Goal: Information Seeking & Learning: Learn about a topic

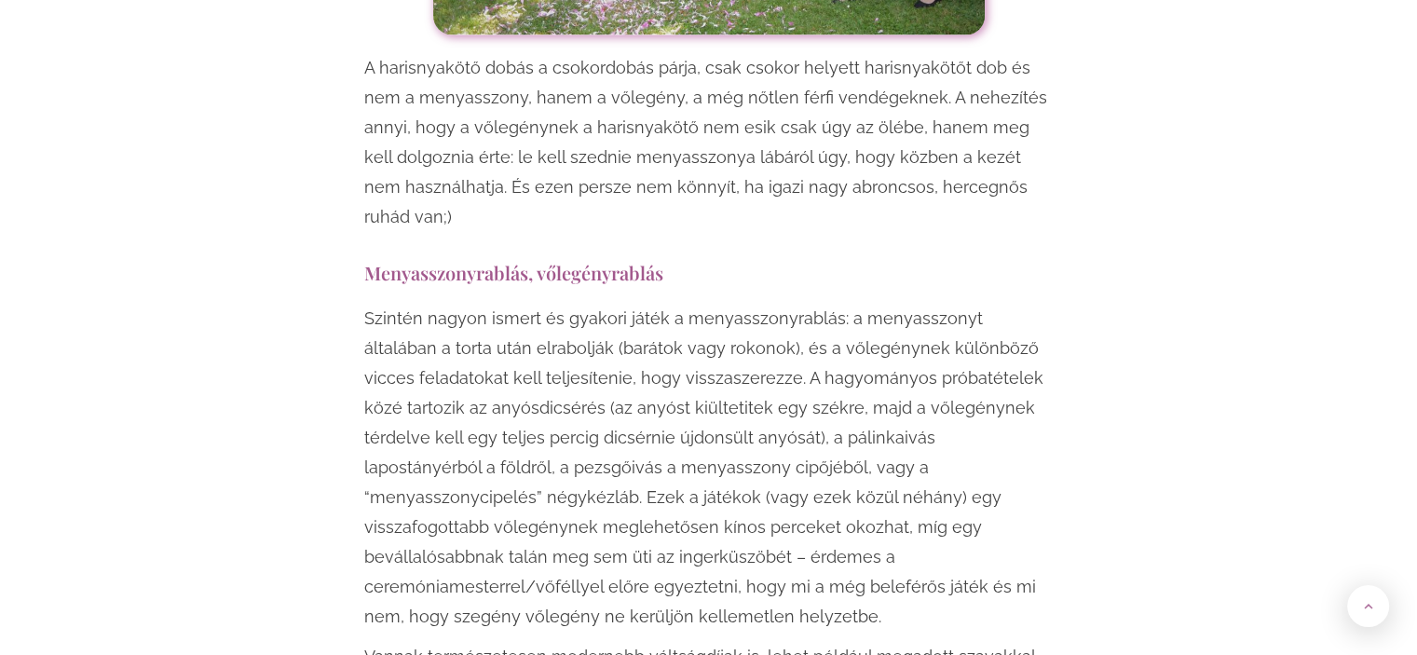
scroll to position [2981, 0]
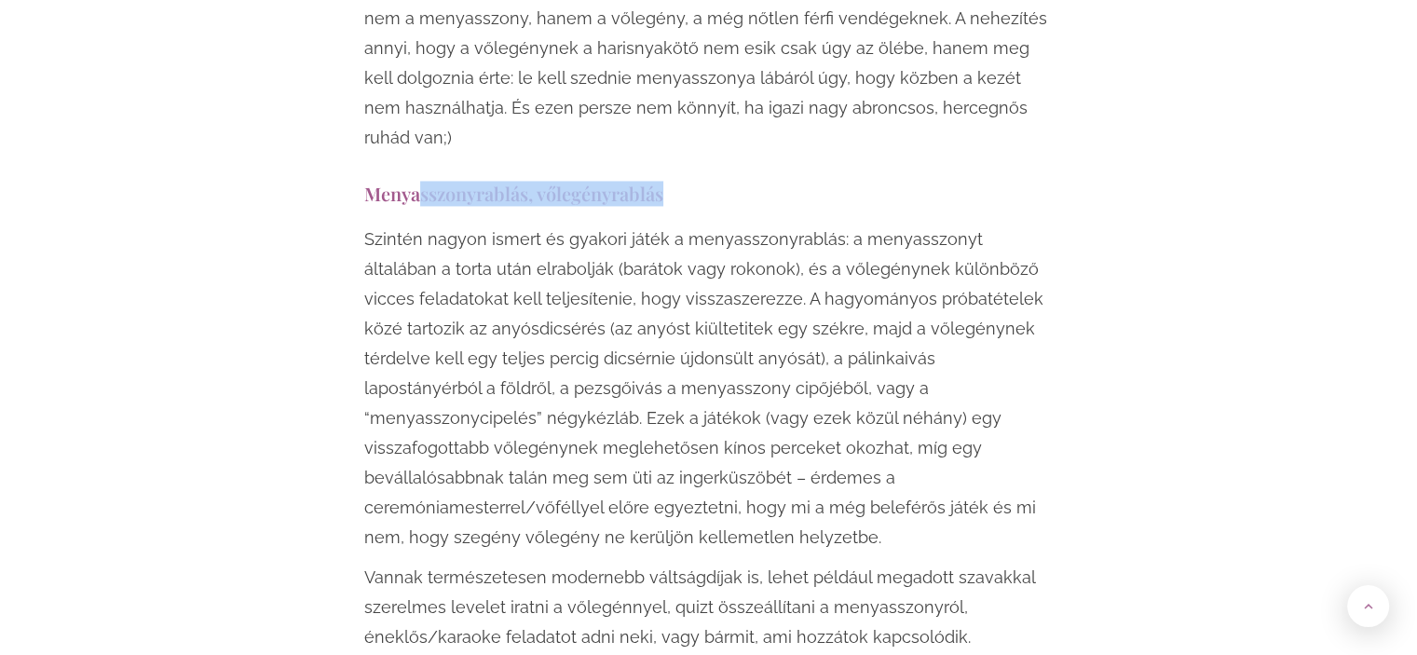
drag, startPoint x: 419, startPoint y: 288, endPoint x: 726, endPoint y: 264, distance: 307.4
click at [726, 206] on h3 "Menyasszonyrablás, vőlegényrablás" at bounding box center [708, 193] width 689 height 25
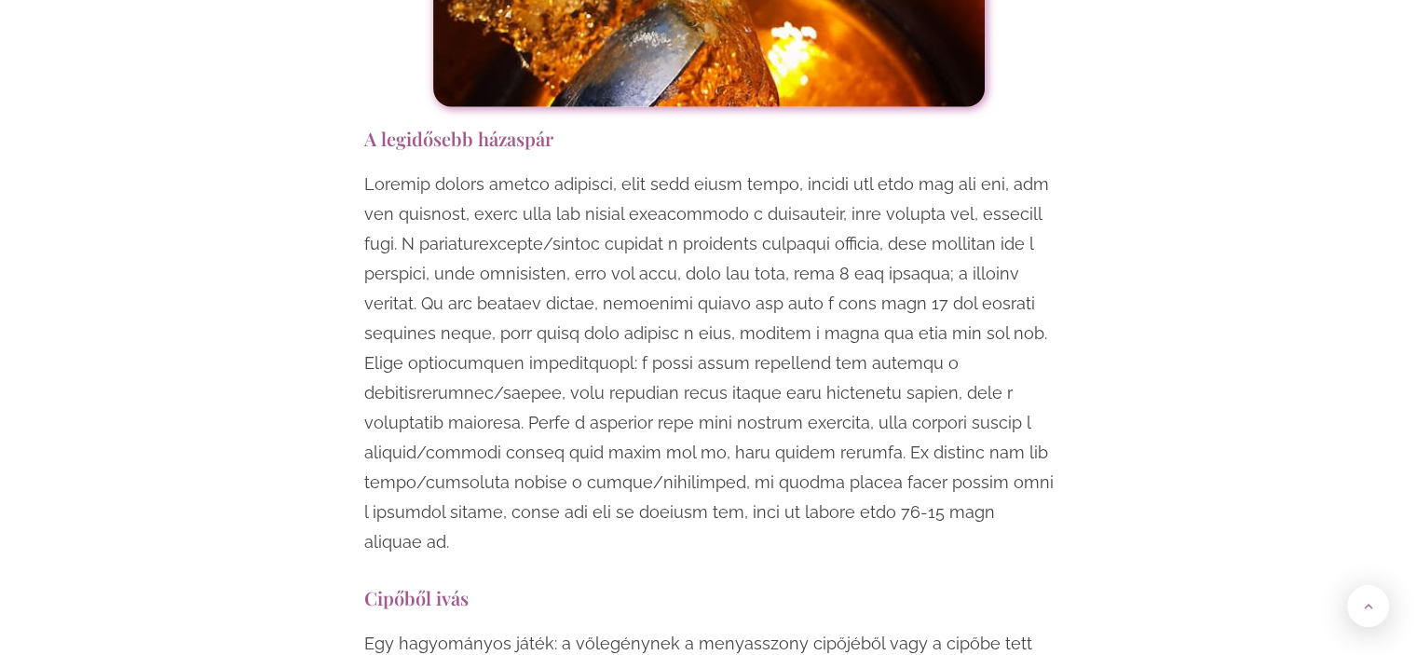
scroll to position [5496, 0]
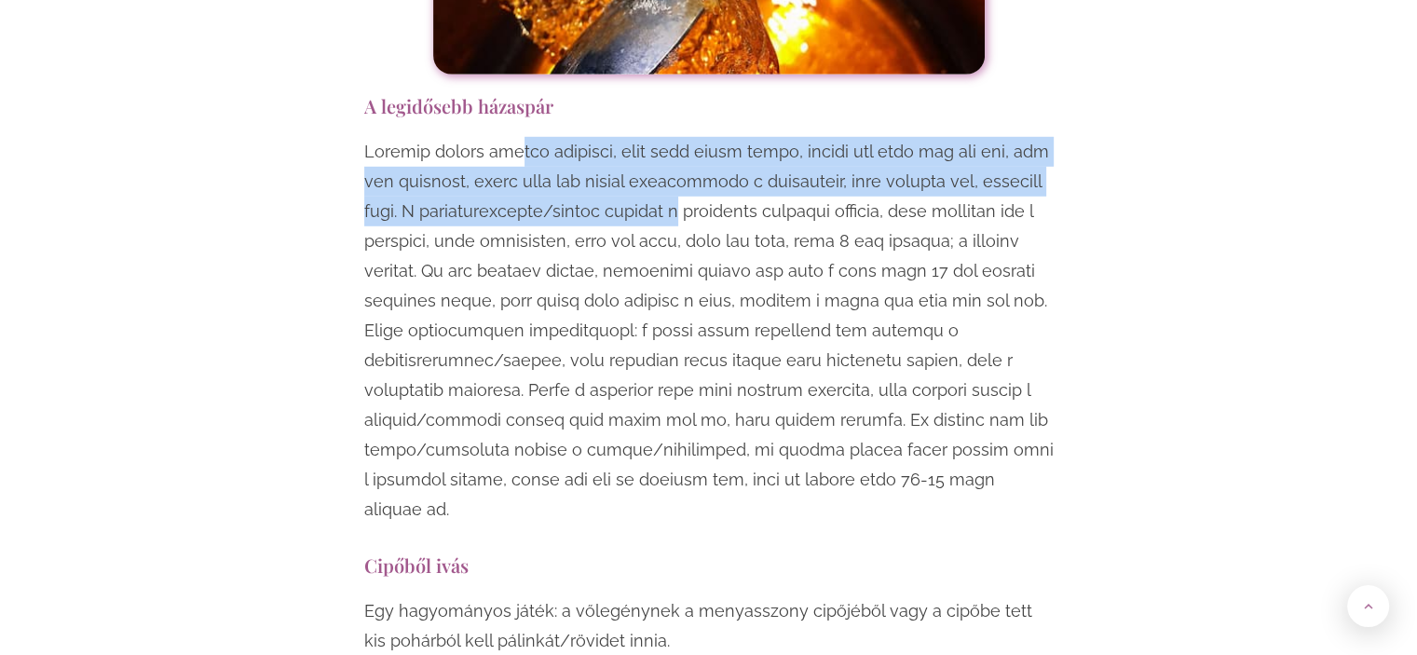
drag, startPoint x: 528, startPoint y: 66, endPoint x: 682, endPoint y: 127, distance: 165.2
click at [682, 137] on p at bounding box center [708, 331] width 689 height 388
click at [681, 137] on p at bounding box center [708, 331] width 689 height 388
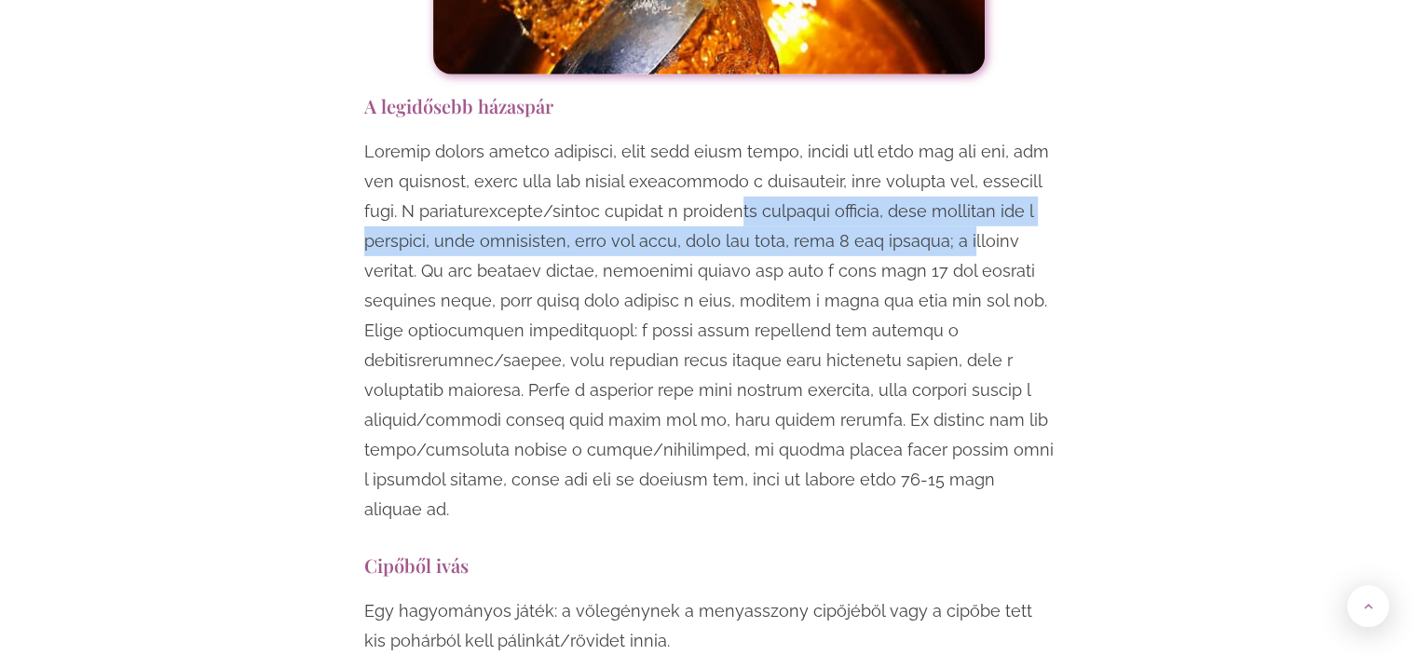
drag, startPoint x: 756, startPoint y: 118, endPoint x: 984, endPoint y: 155, distance: 230.2
click at [984, 155] on p at bounding box center [708, 331] width 689 height 388
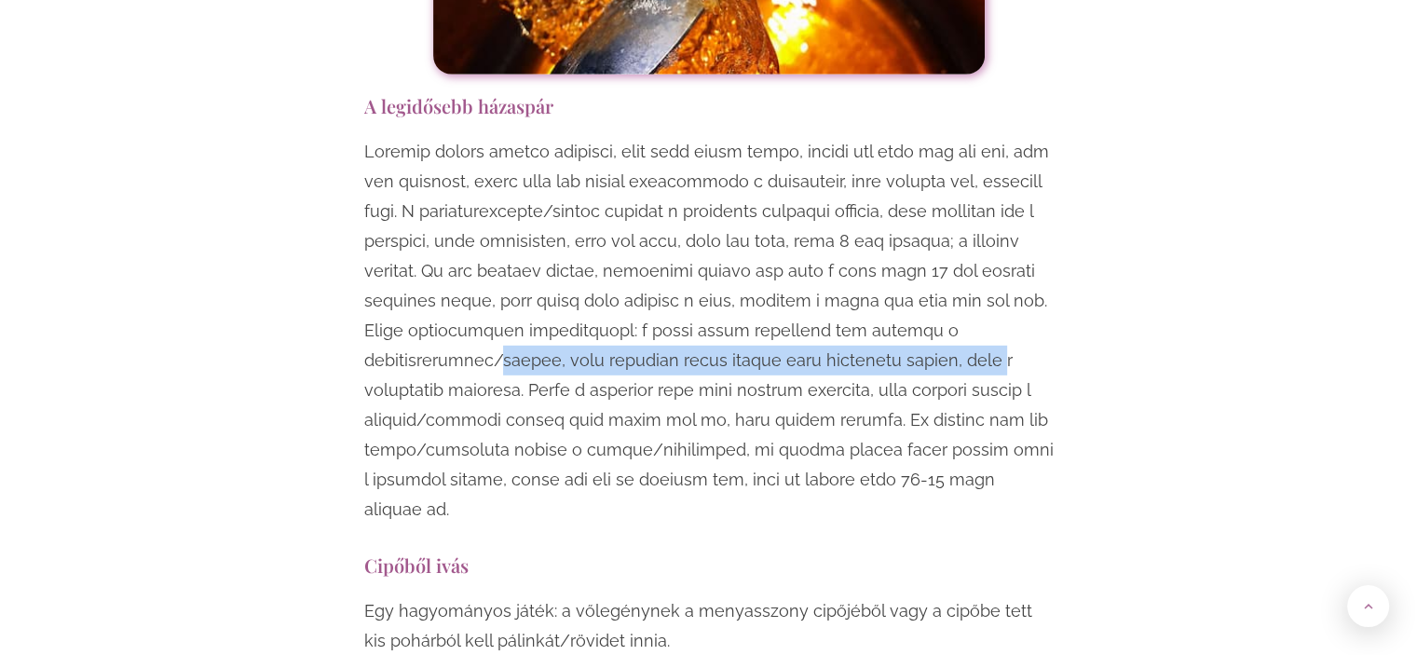
drag, startPoint x: 577, startPoint y: 276, endPoint x: 994, endPoint y: 276, distance: 417.4
click at [994, 276] on p at bounding box center [708, 331] width 689 height 388
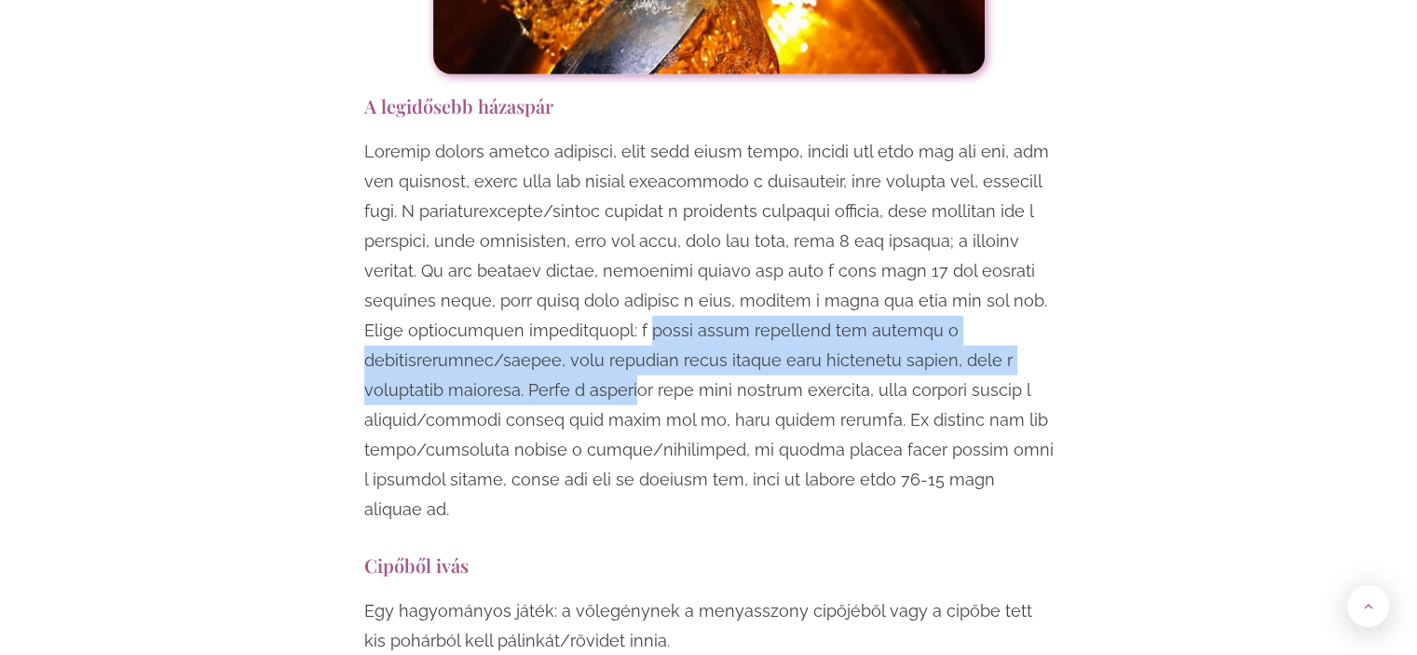
drag, startPoint x: 633, startPoint y: 239, endPoint x: 643, endPoint y: 293, distance: 54.1
click at [643, 293] on p at bounding box center [708, 331] width 689 height 388
click at [643, 308] on p at bounding box center [708, 331] width 689 height 388
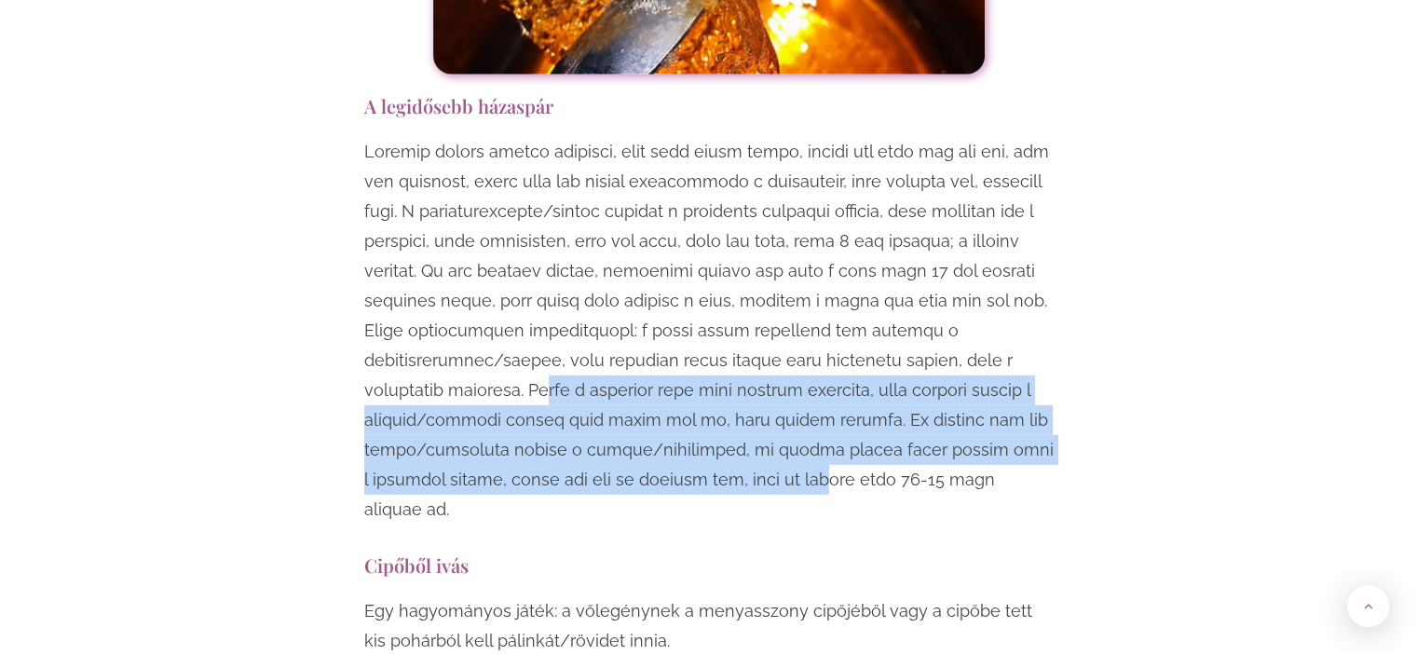
drag, startPoint x: 547, startPoint y: 306, endPoint x: 809, endPoint y: 388, distance: 274.3
click at [809, 388] on p at bounding box center [708, 331] width 689 height 388
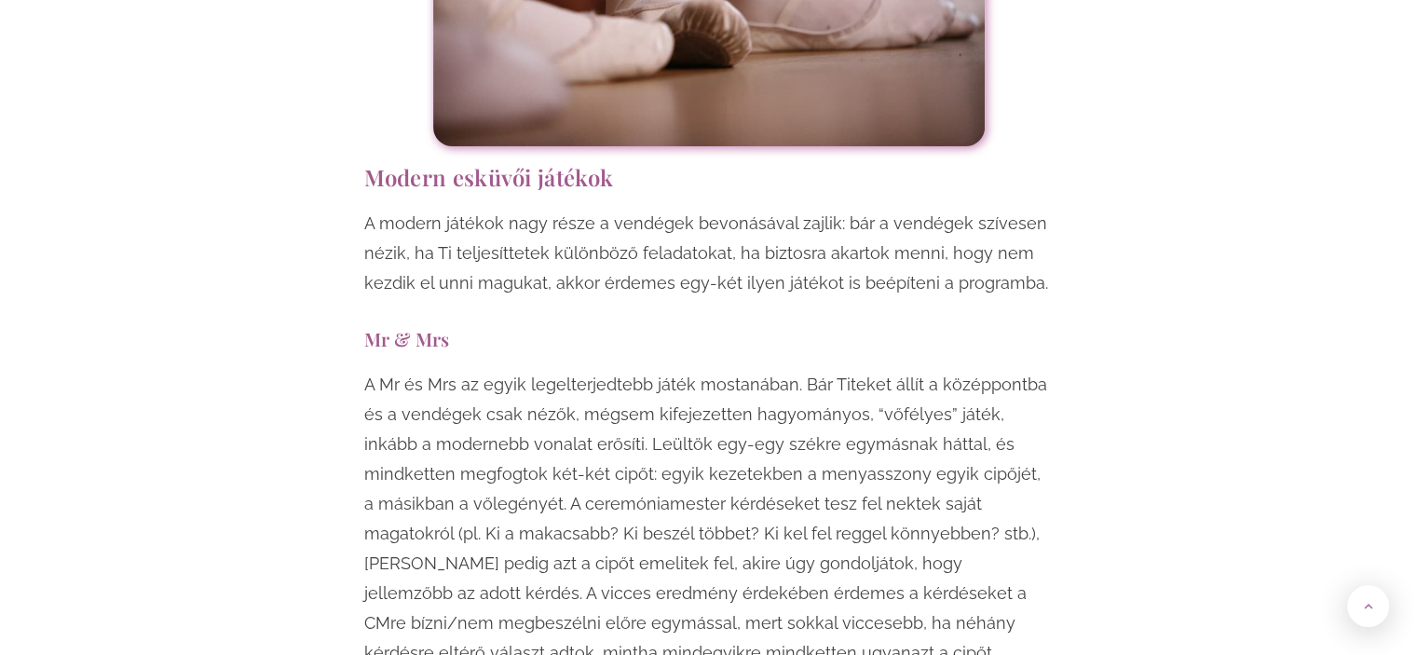
scroll to position [6707, 0]
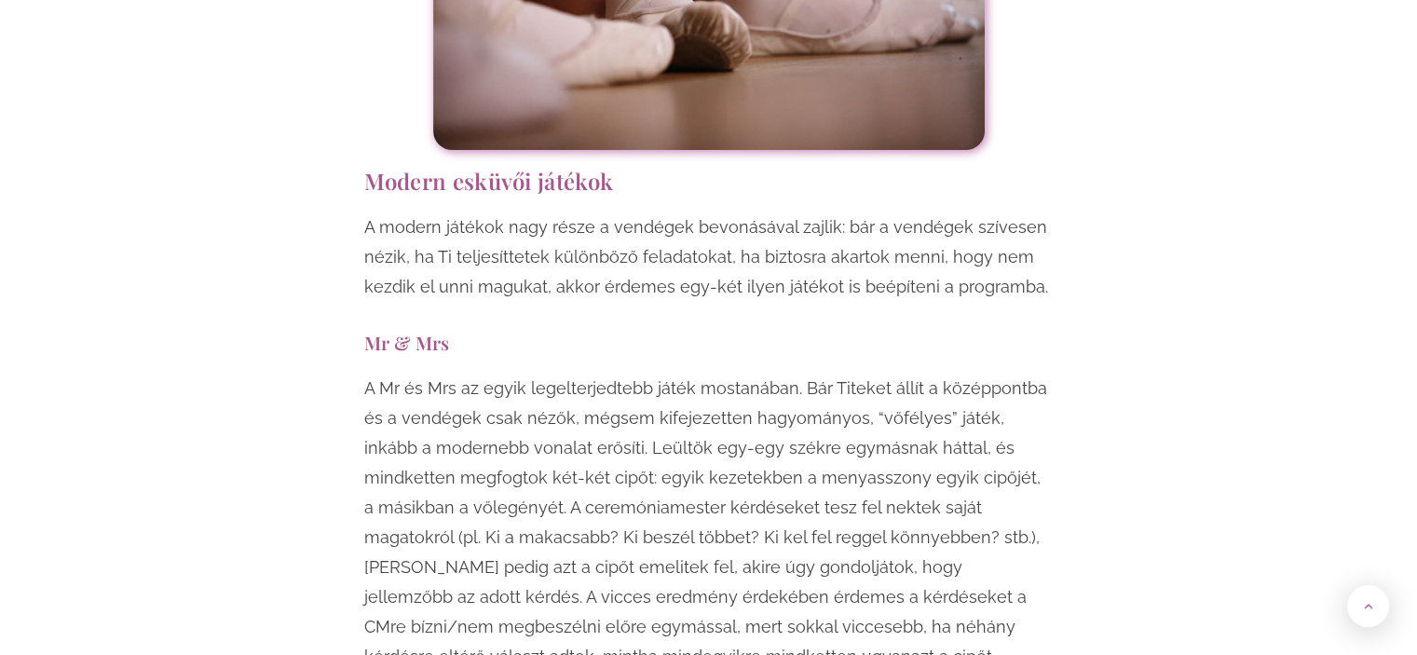
click at [481, 169] on h2 "Modern esküvői játékok" at bounding box center [708, 181] width 689 height 25
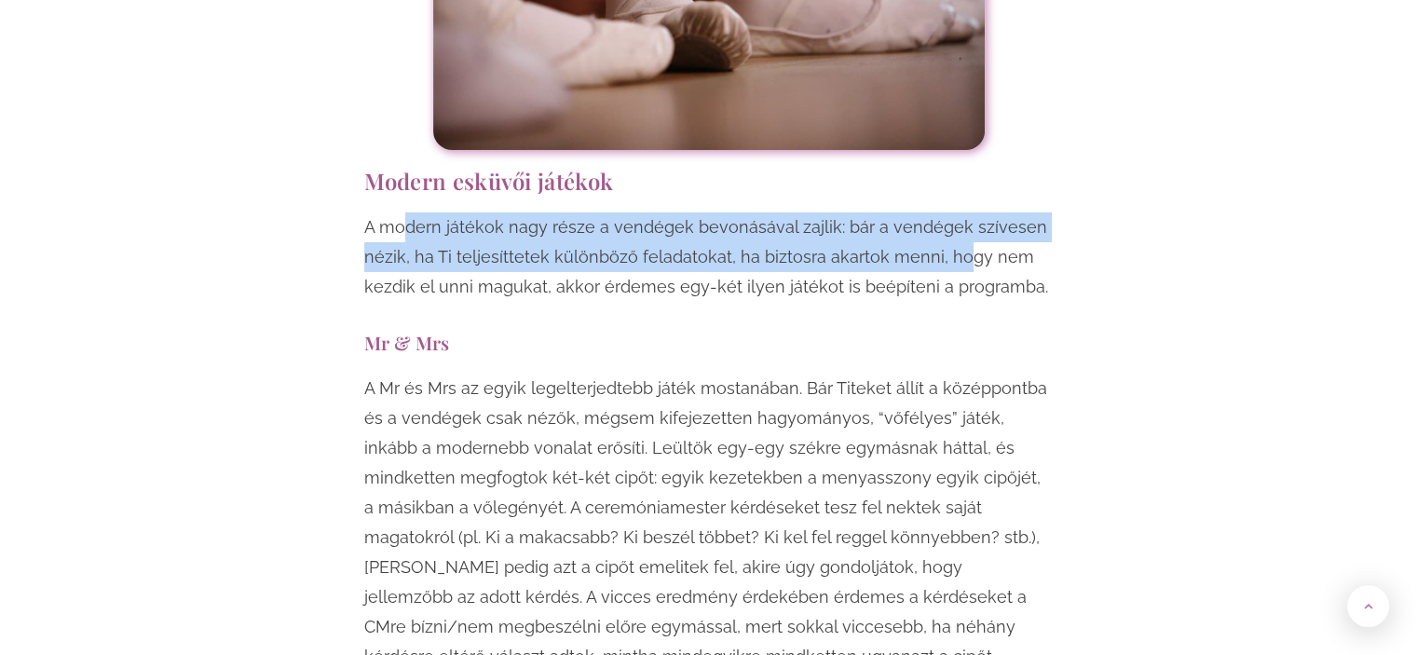
drag, startPoint x: 408, startPoint y: 115, endPoint x: 954, endPoint y: 154, distance: 547.3
click at [954, 212] on p "A modern játékok nagy része a vendégek bevonásával zajlik: bár a vendégek szíve…" at bounding box center [708, 256] width 689 height 89
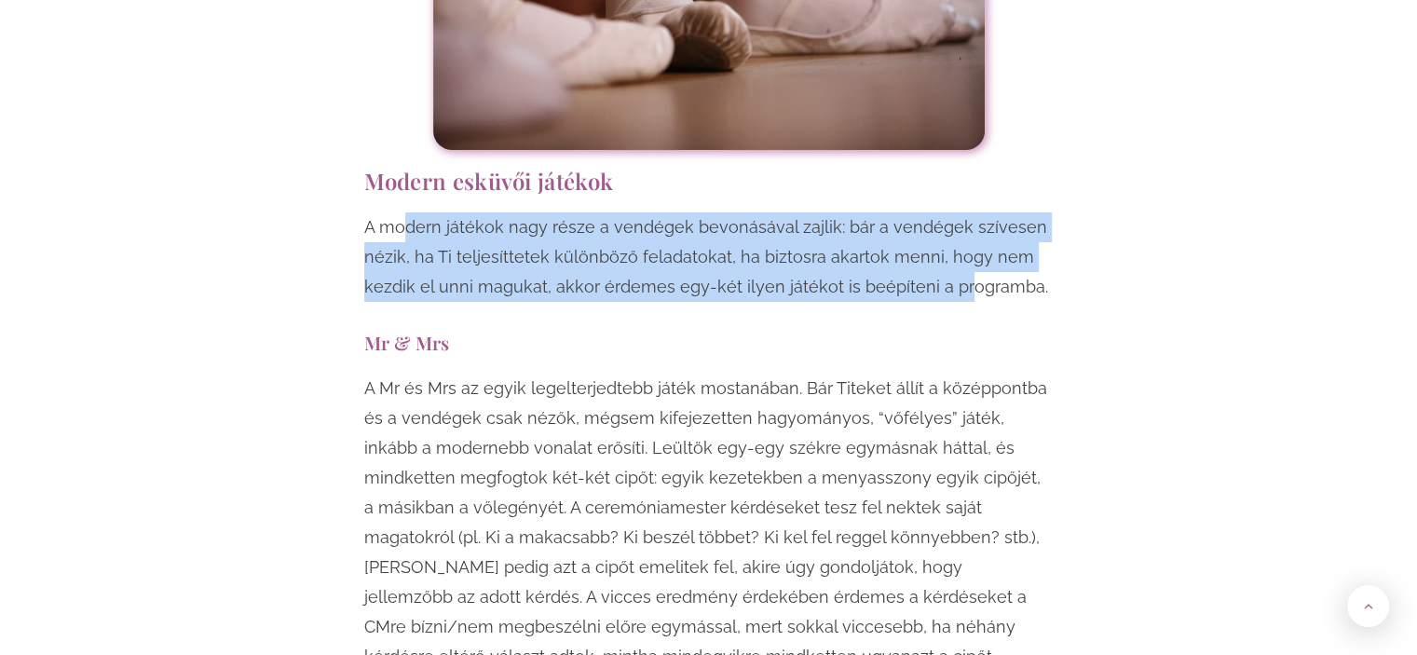
click at [678, 212] on p "A modern játékok nagy része a vendégek bevonásával zajlik: bár a vendégek szíve…" at bounding box center [708, 256] width 689 height 89
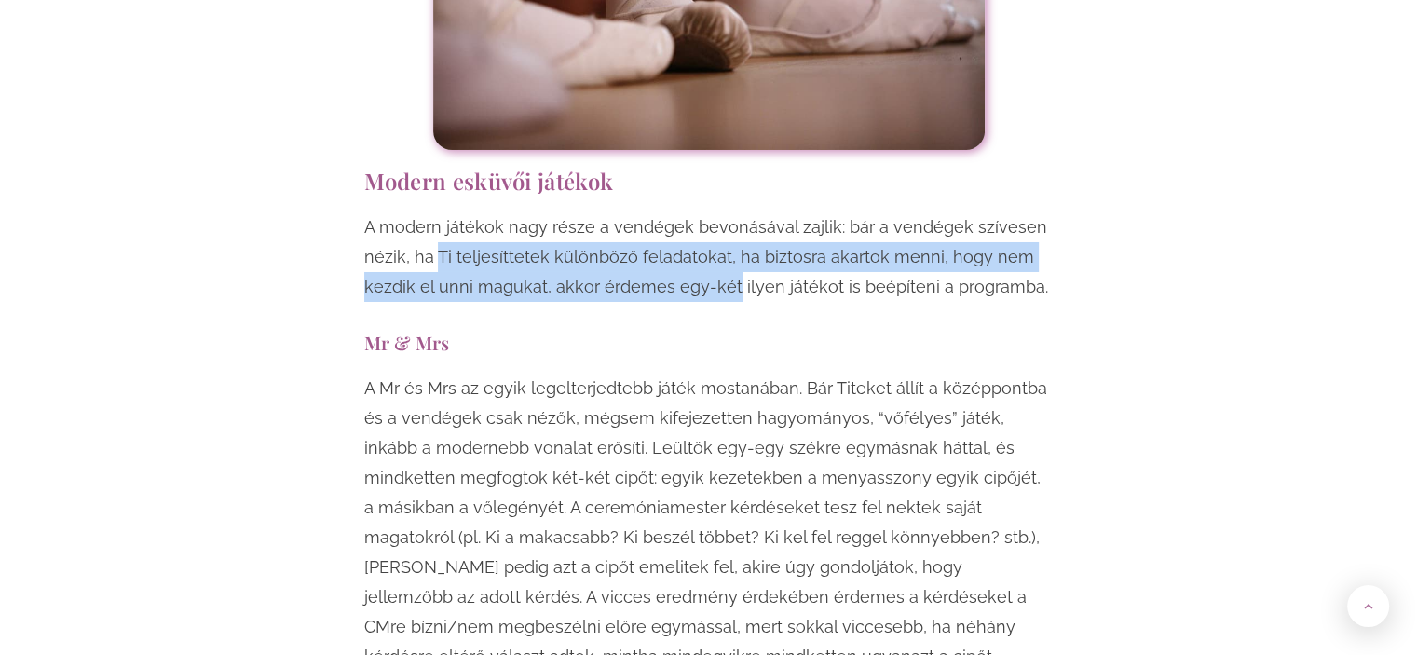
drag, startPoint x: 436, startPoint y: 143, endPoint x: 690, endPoint y: 192, distance: 258.9
click at [724, 212] on p "A modern játékok nagy része a vendégek bevonásával zajlik: bár a vendégek szíve…" at bounding box center [708, 256] width 689 height 89
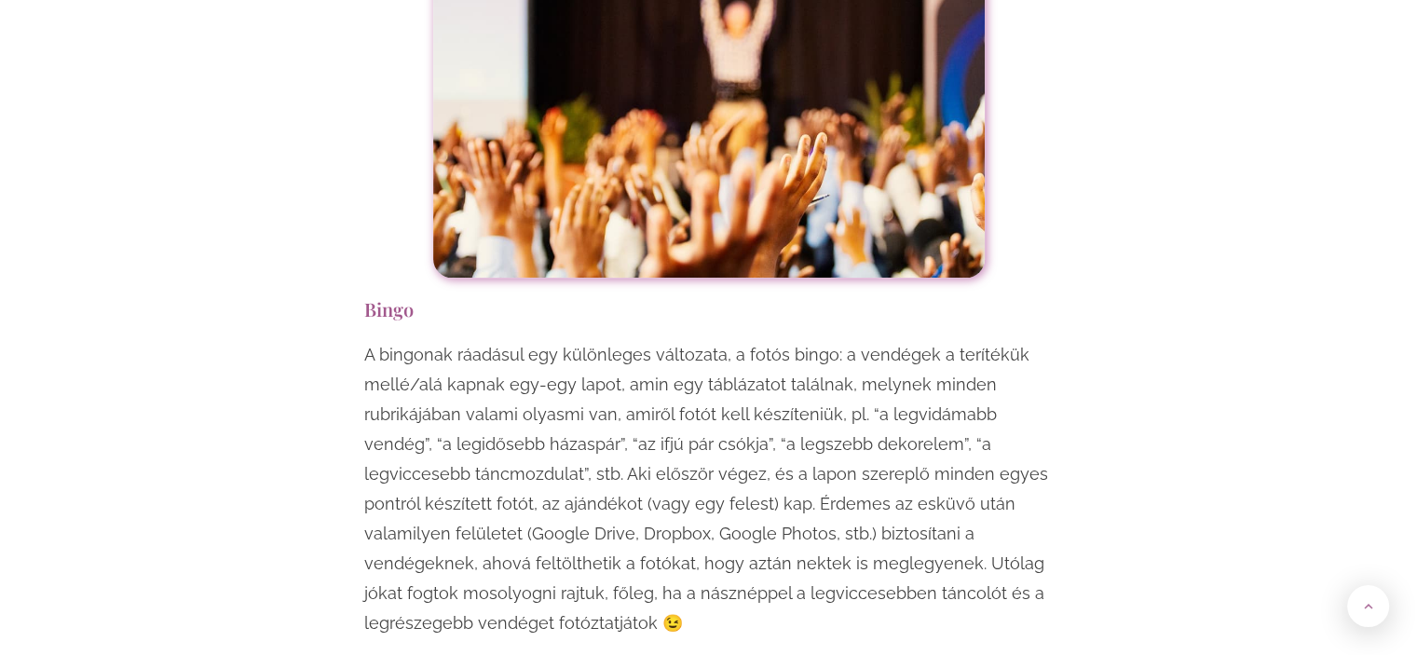
scroll to position [8012, 0]
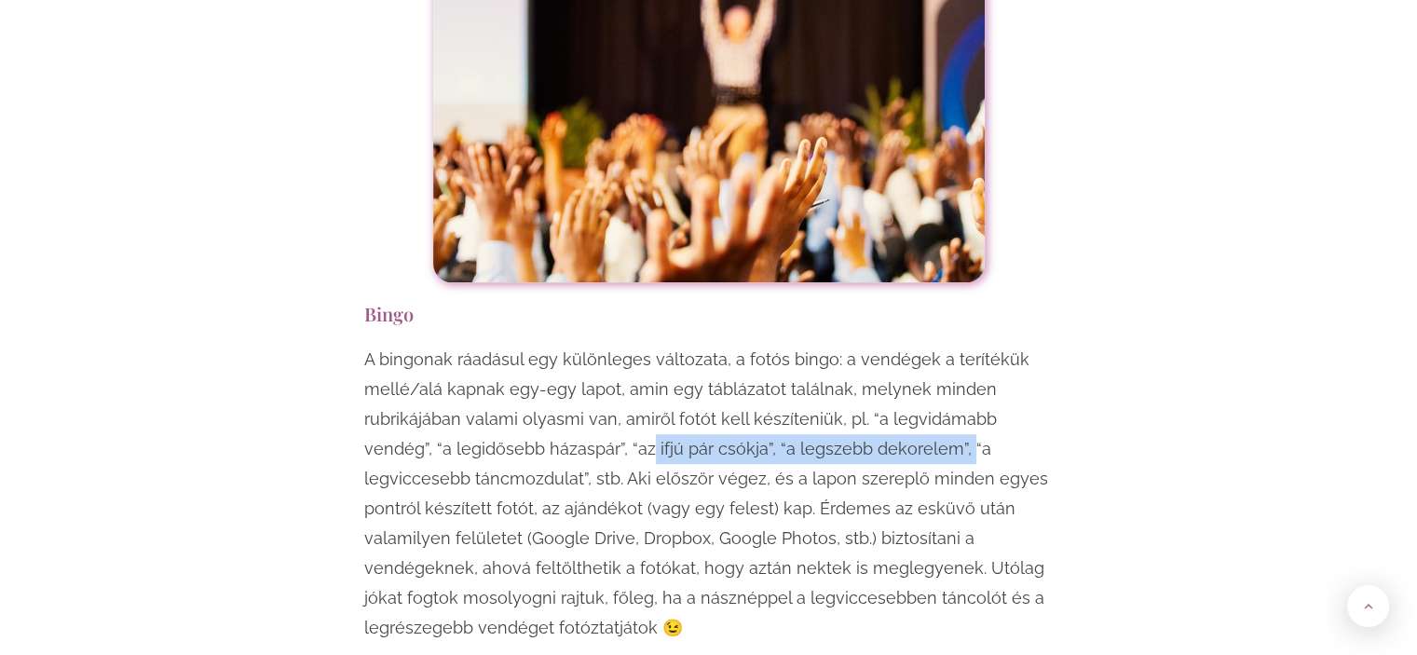
drag, startPoint x: 579, startPoint y: 274, endPoint x: 898, endPoint y: 275, distance: 319.5
click at [894, 345] on p "A bingonak ráadásul egy különleges változata, a fotós bingo: a vendégek a terít…" at bounding box center [708, 494] width 689 height 298
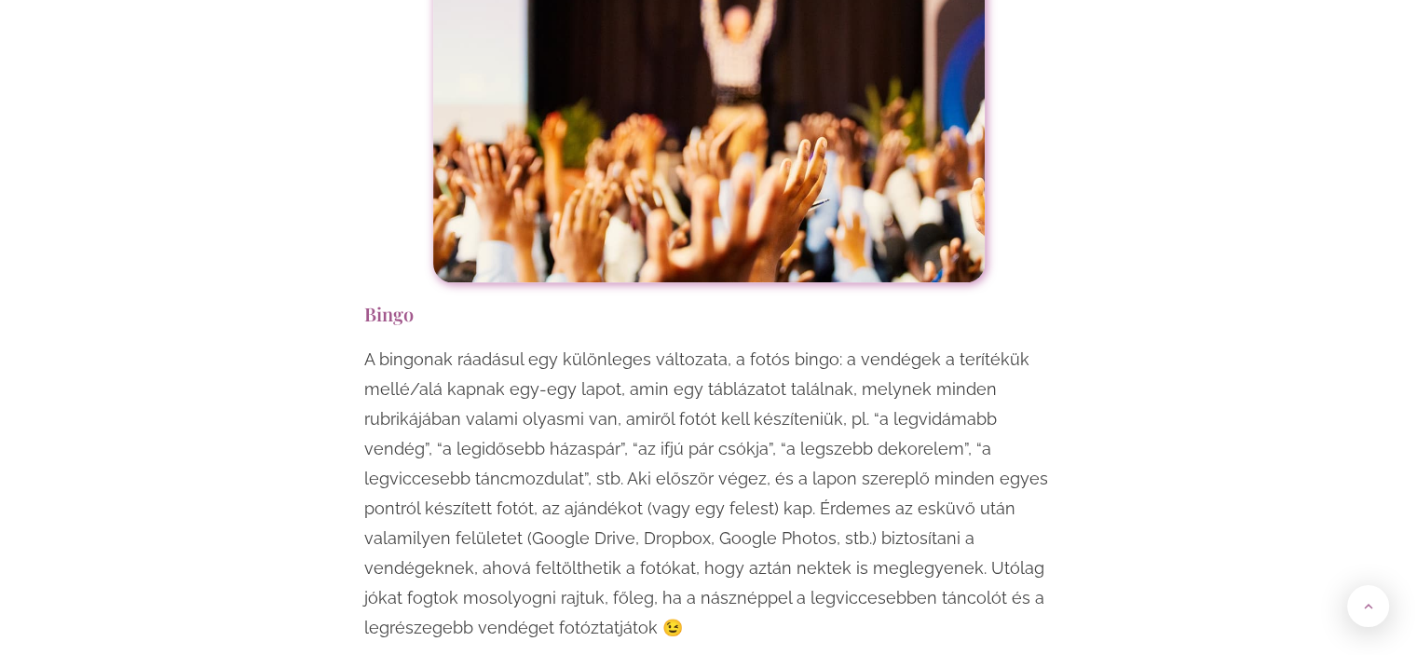
click at [906, 345] on p "A bingonak ráadásul egy különleges változata, a fotós bingo: a vendégek a terít…" at bounding box center [708, 494] width 689 height 298
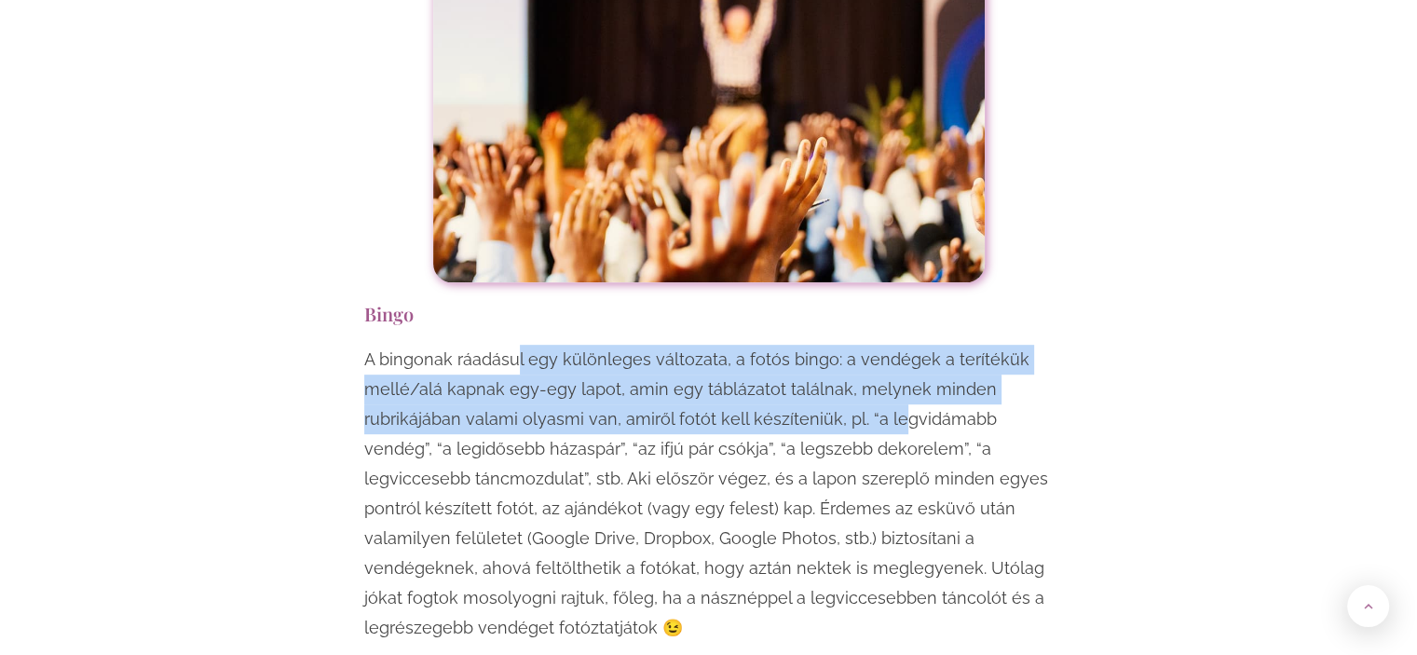
drag, startPoint x: 513, startPoint y: 185, endPoint x: 887, endPoint y: 234, distance: 376.7
click at [887, 345] on p "A bingonak ráadásul egy különleges változata, a fotós bingo: a vendégek a terít…" at bounding box center [708, 494] width 689 height 298
click at [857, 345] on p "A bingonak ráadásul egy különleges változata, a fotós bingo: a vendégek a terít…" at bounding box center [708, 494] width 689 height 298
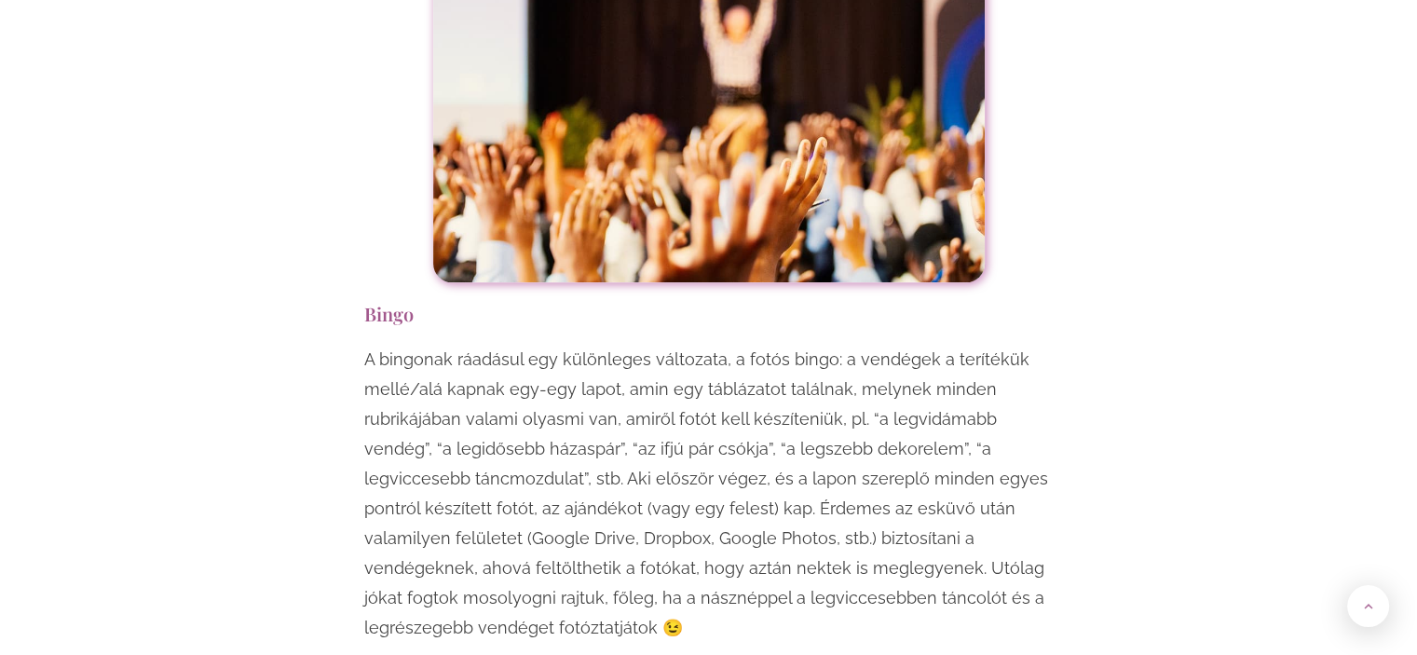
click at [579, 345] on p "A bingonak ráadásul egy különleges változata, a fotós bingo: a vendégek a terít…" at bounding box center [708, 494] width 689 height 298
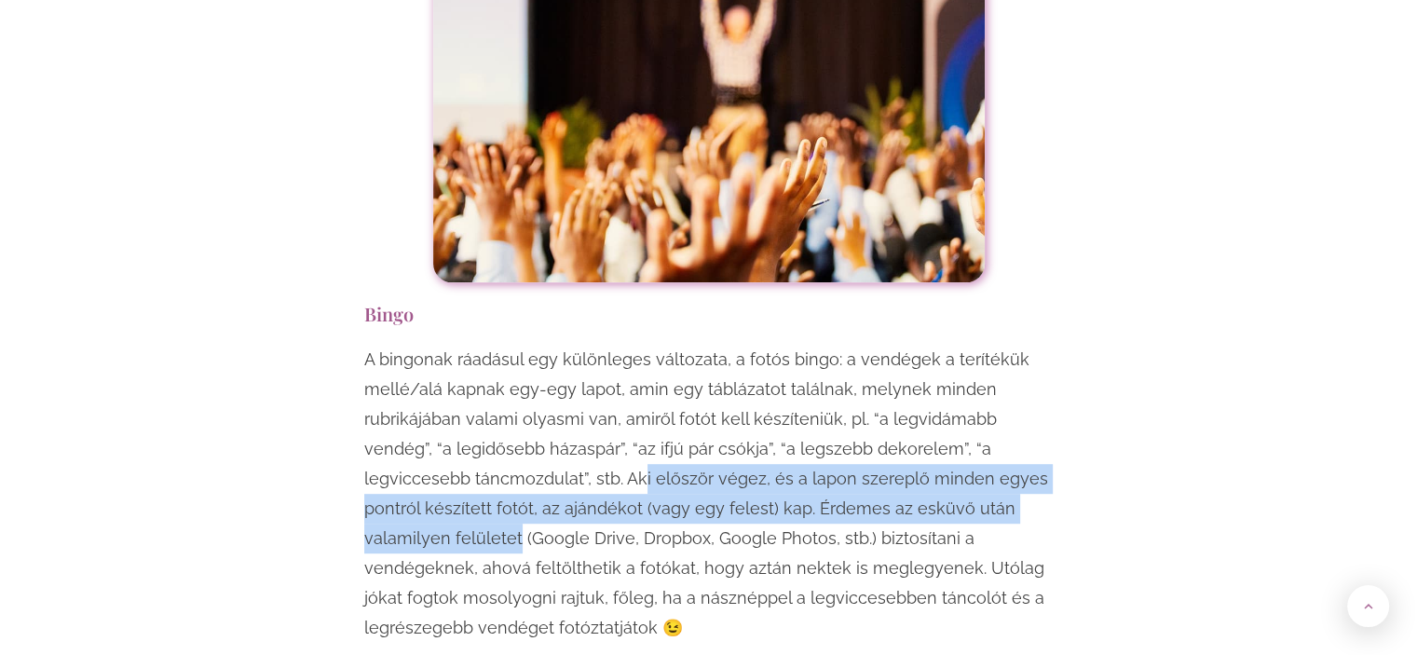
drag, startPoint x: 533, startPoint y: 303, endPoint x: 1023, endPoint y: 327, distance: 490.6
click at [1023, 345] on p "A bingonak ráadásul egy különleges változata, a fotós bingo: a vendégek a terít…" at bounding box center [708, 494] width 689 height 298
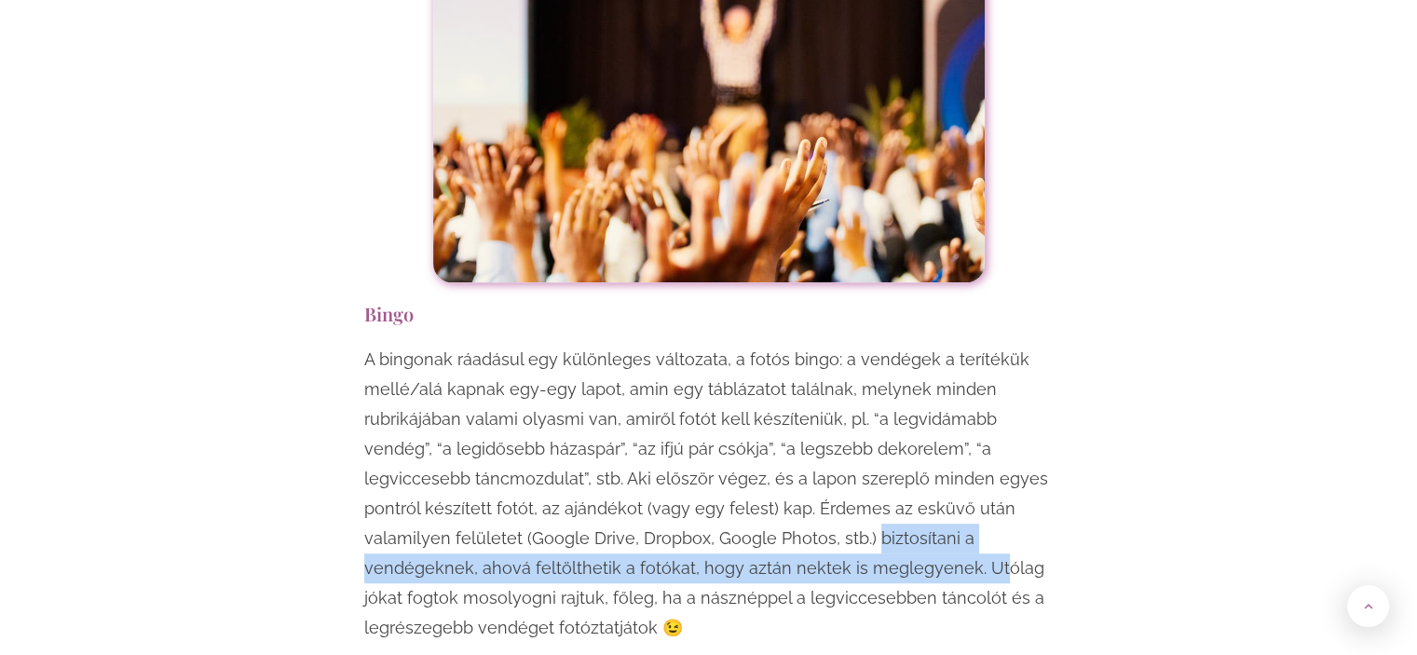
drag, startPoint x: 710, startPoint y: 364, endPoint x: 737, endPoint y: 397, distance: 42.3
click at [737, 397] on p "A bingonak ráadásul egy különleges változata, a fotós bingo: a vendégek a terít…" at bounding box center [708, 494] width 689 height 298
click at [737, 403] on p "A bingonak ráadásul egy különleges változata, a fotós bingo: a vendégek a terít…" at bounding box center [708, 494] width 689 height 298
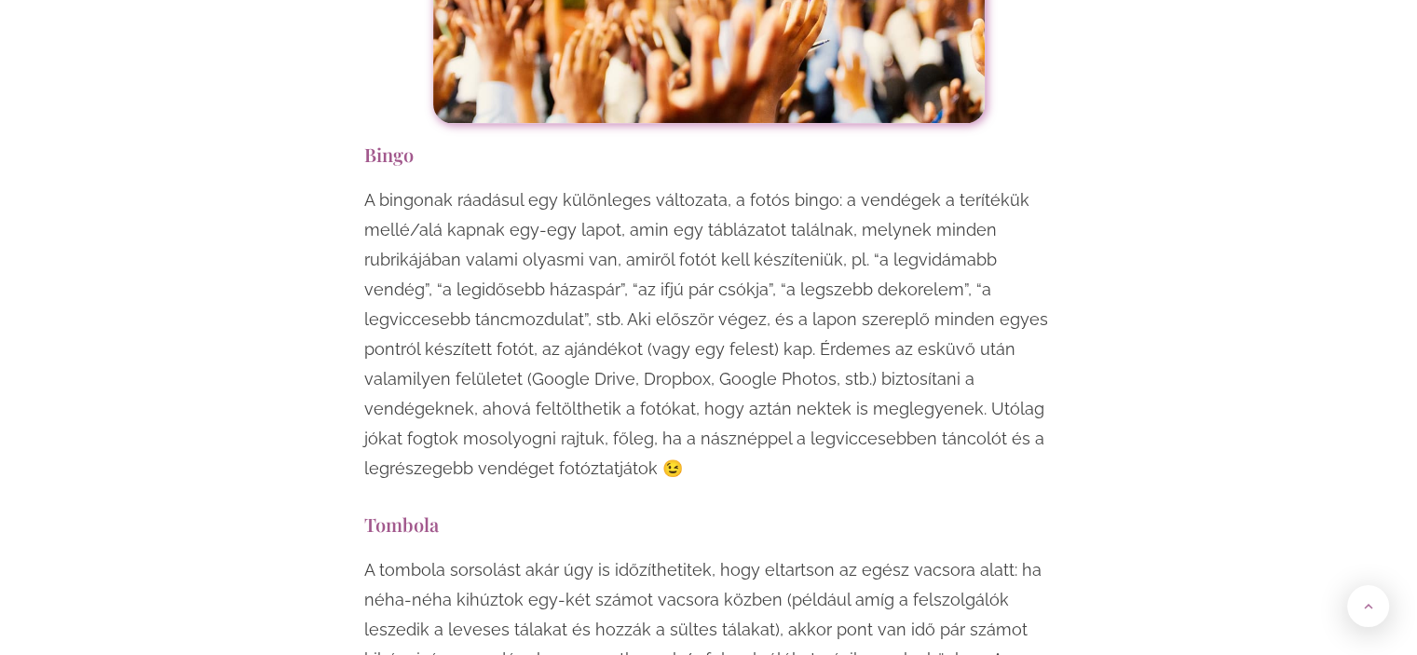
scroll to position [8198, 0]
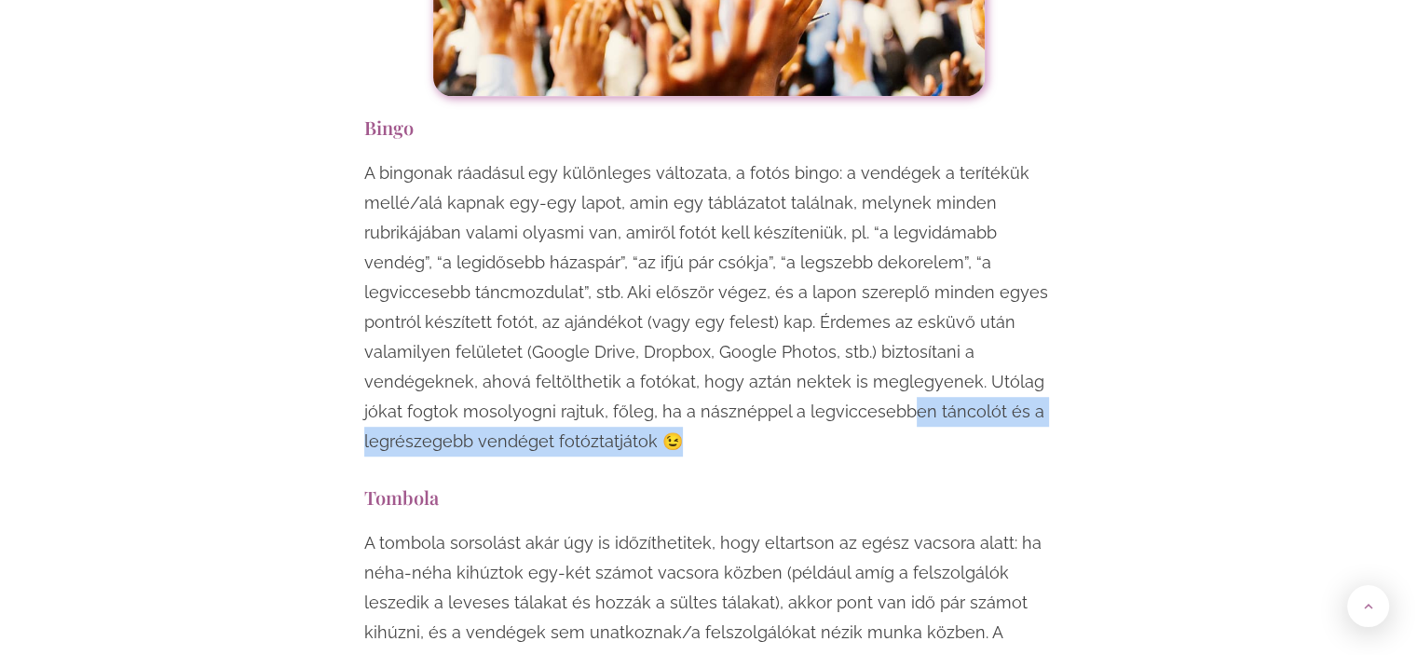
drag, startPoint x: 664, startPoint y: 234, endPoint x: 761, endPoint y: 289, distance: 111.4
click at [761, 285] on div "A bingonak ráadásul egy különleges változata, a fotós bingo: a vendégek a terít…" at bounding box center [708, 311] width 689 height 307
click at [761, 289] on div "Egy esküvő mindenképpen örömteli, jó hangulatú esemény, viszont ha szeretnéd, h…" at bounding box center [709, 385] width 708 height 14763
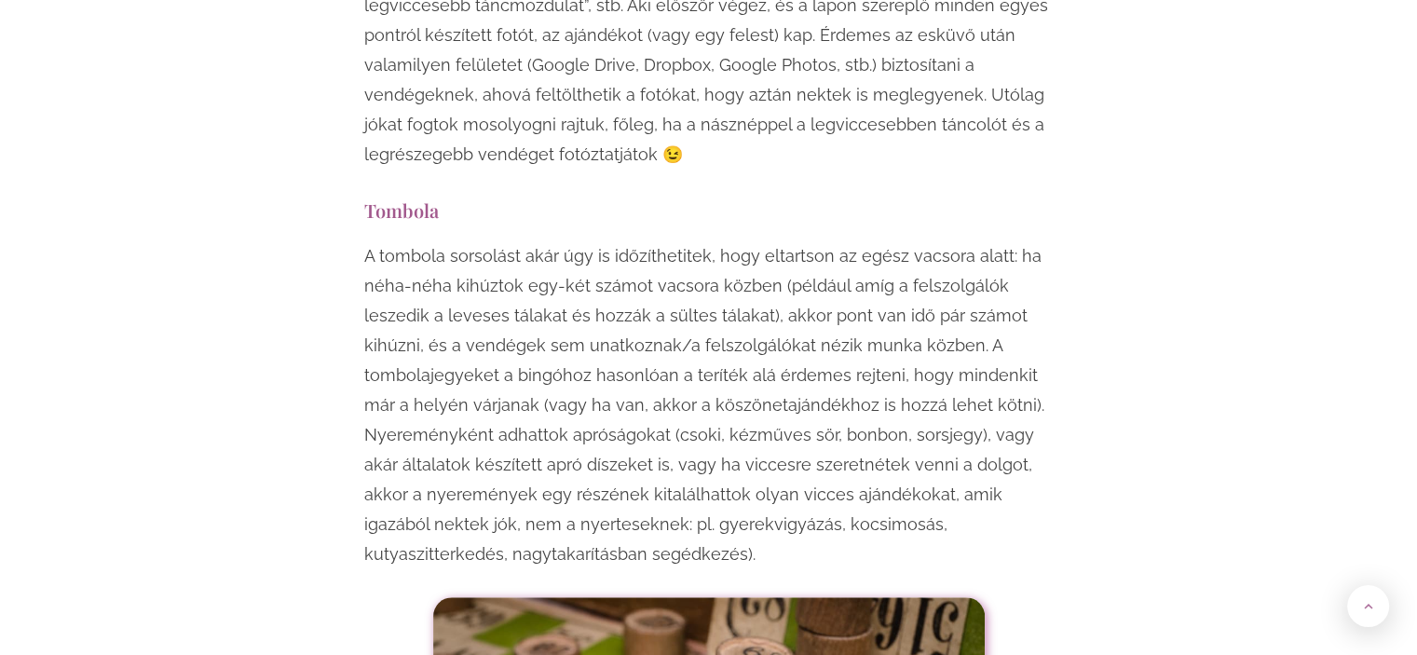
scroll to position [8384, 0]
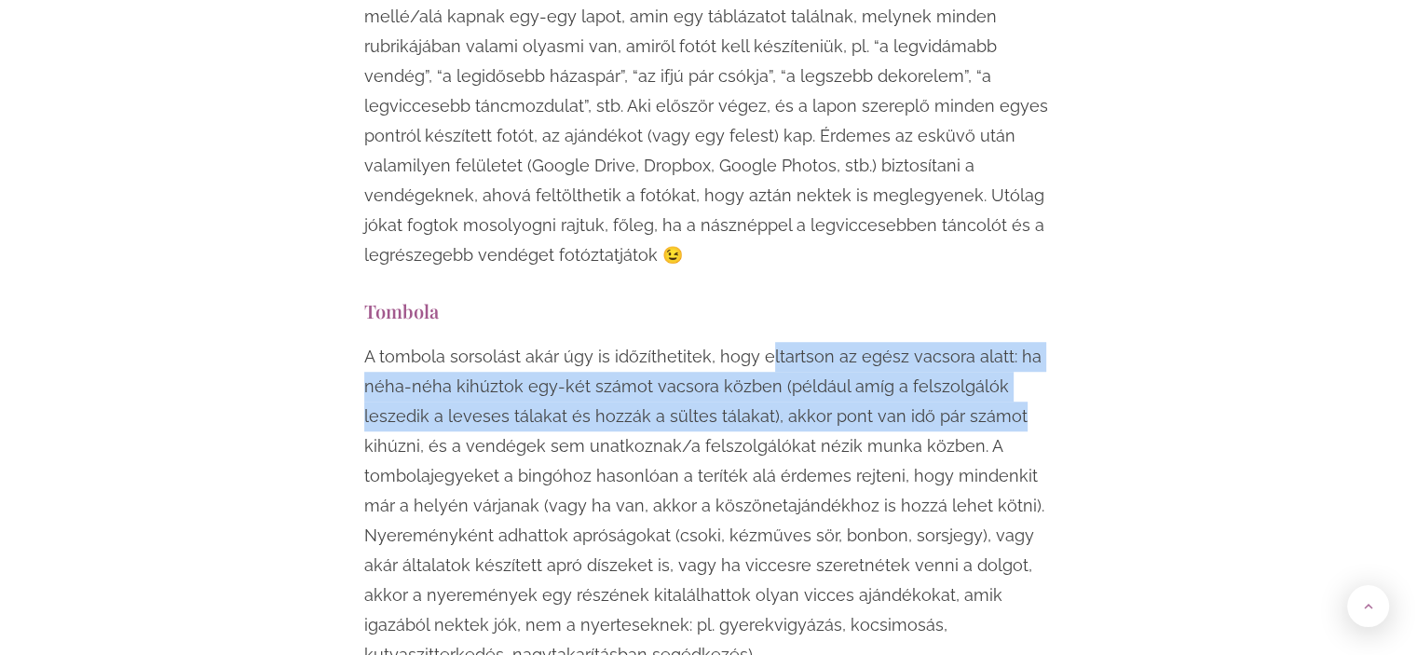
drag, startPoint x: 827, startPoint y: 176, endPoint x: 1011, endPoint y: 252, distance: 198.4
click at [1011, 342] on p "A tombola sorsolást akár úgy is időzíthetitek, hogy eltartson az egész vacsora …" at bounding box center [708, 506] width 689 height 328
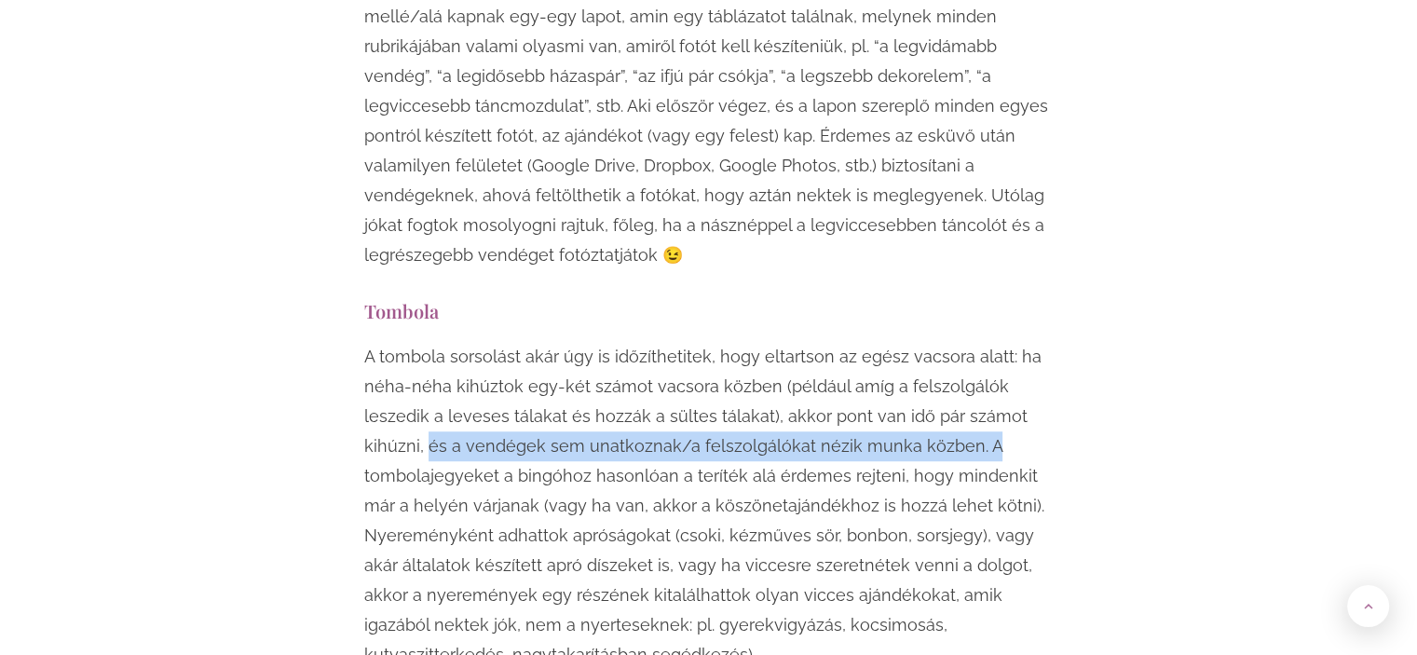
drag, startPoint x: 429, startPoint y: 265, endPoint x: 1006, endPoint y: 256, distance: 576.7
click at [1006, 342] on p "A tombola sorsolást akár úgy is időzíthetitek, hogy eltartson az egész vacsora …" at bounding box center [708, 506] width 689 height 328
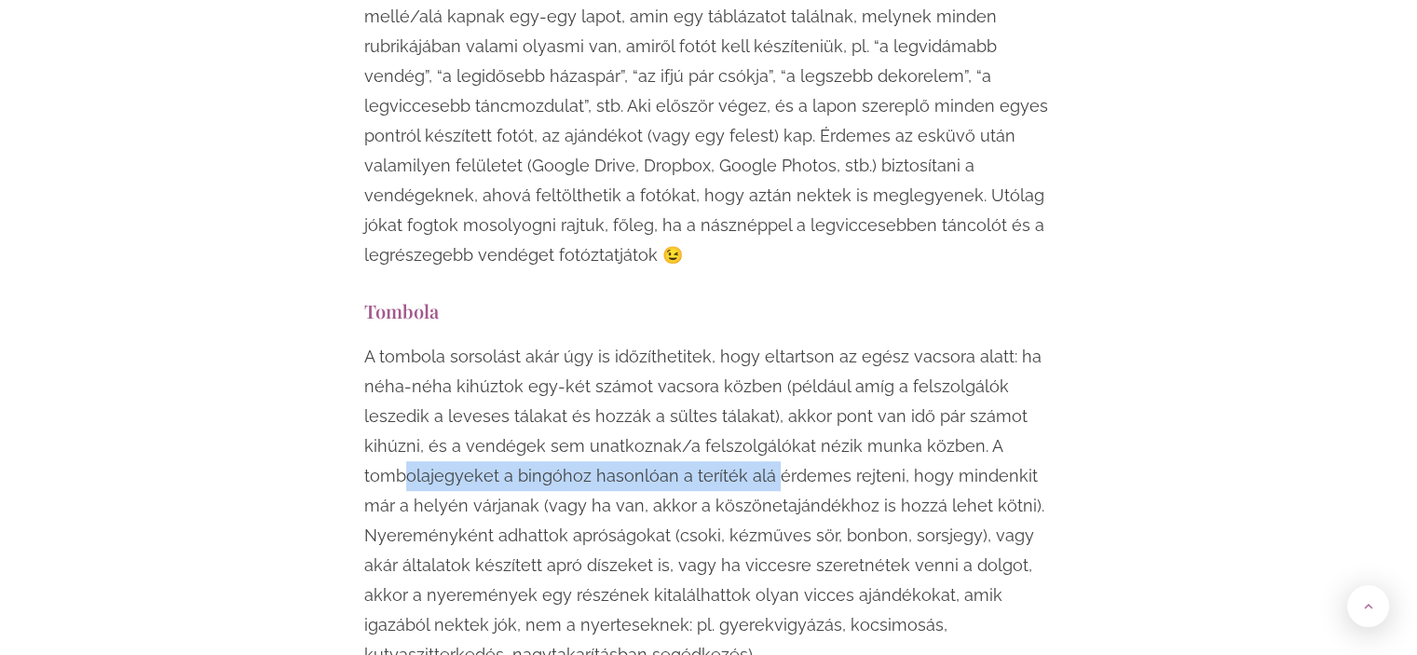
drag, startPoint x: 406, startPoint y: 293, endPoint x: 770, endPoint y: 286, distance: 364.3
click at [770, 342] on p "A tombola sorsolást akár úgy is időzíthetitek, hogy eltartson az egész vacsora …" at bounding box center [708, 506] width 689 height 328
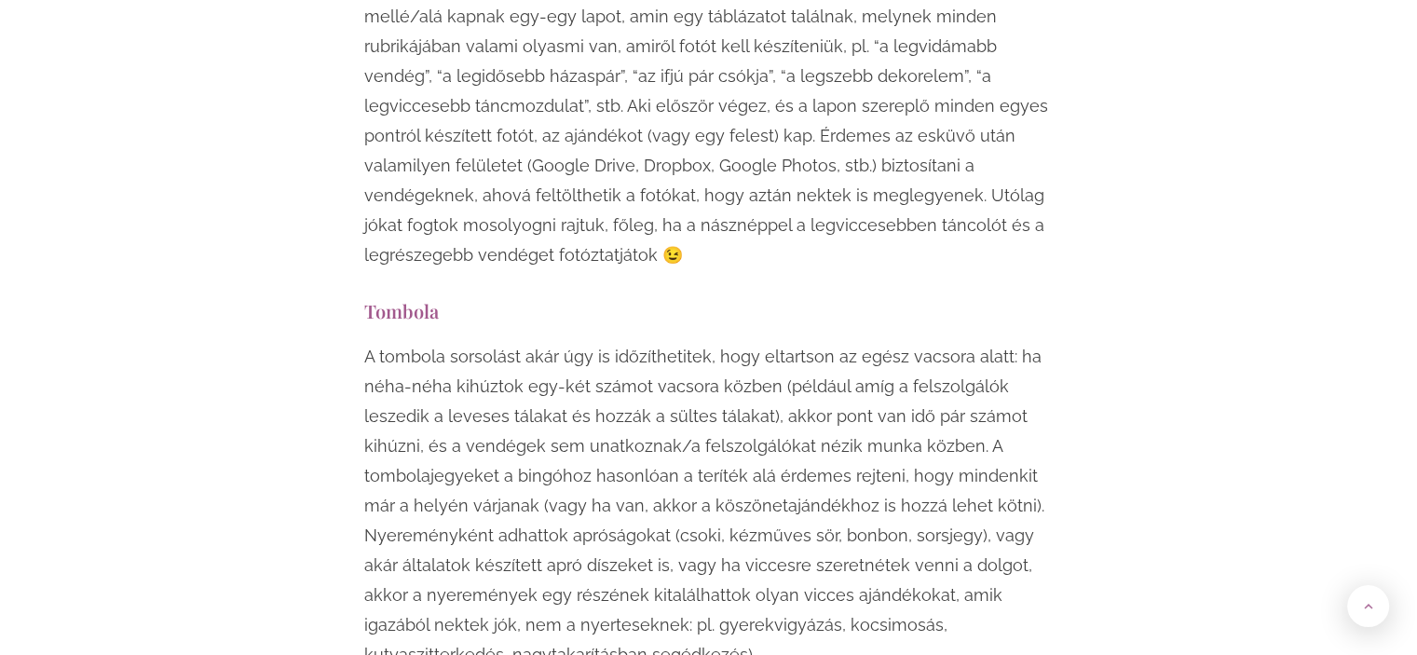
click at [773, 342] on p "A tombola sorsolást akár úgy is időzíthetitek, hogy eltartson az egész vacsora …" at bounding box center [708, 506] width 689 height 328
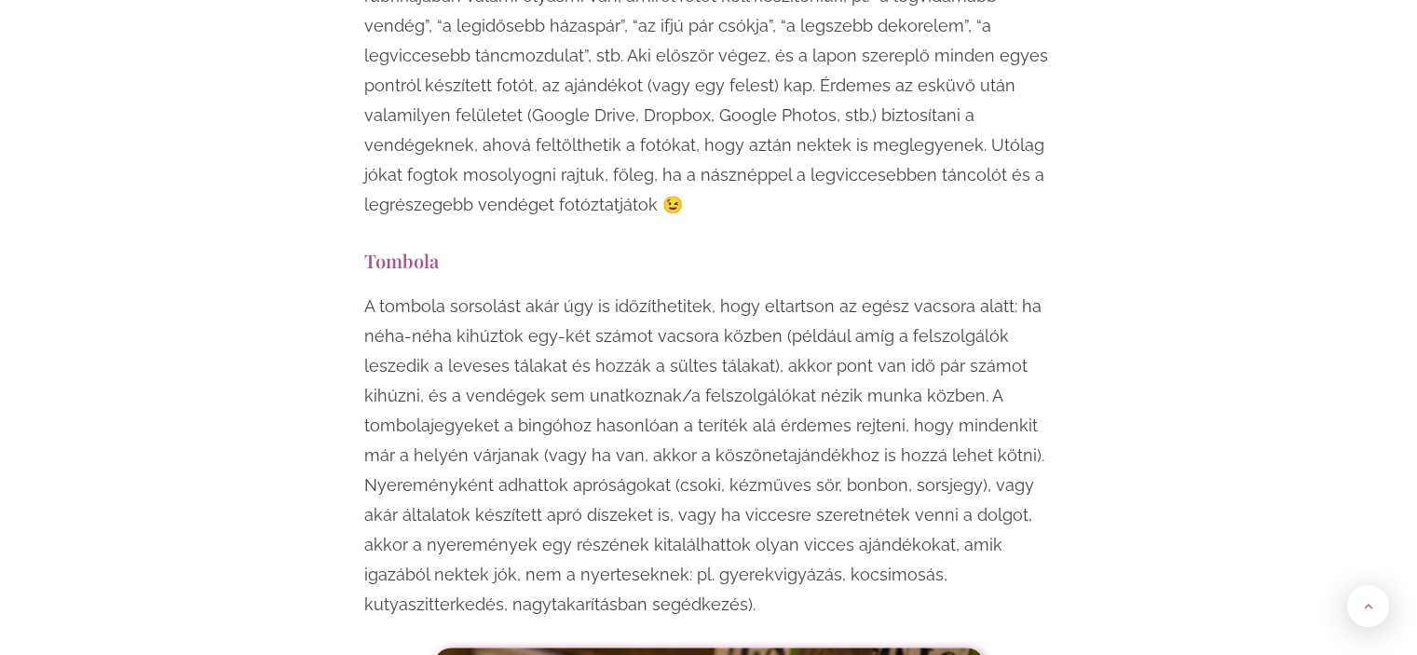
scroll to position [8477, 0]
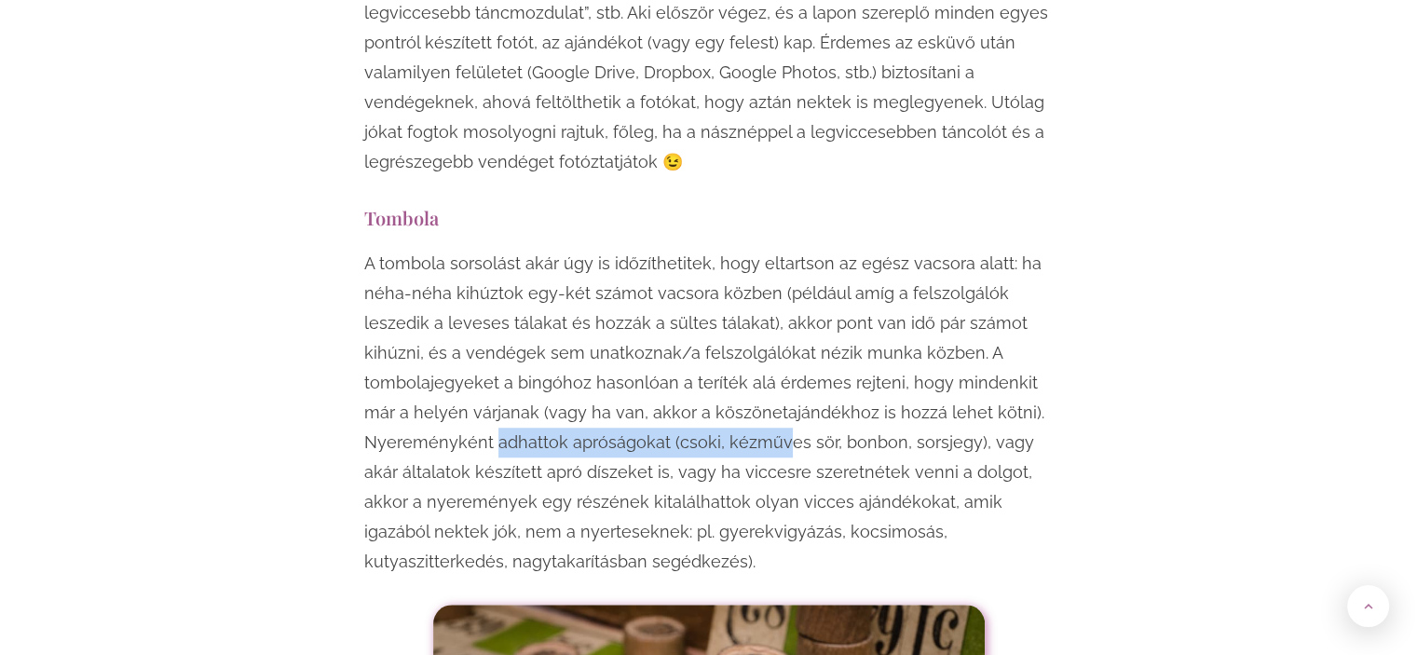
drag, startPoint x: 539, startPoint y: 259, endPoint x: 779, endPoint y: 256, distance: 239.4
click at [779, 256] on p "A tombola sorsolást akár úgy is időzíthetitek, hogy eltartson az egész vacsora …" at bounding box center [708, 413] width 689 height 328
click at [817, 256] on p "A tombola sorsolást akár úgy is időzíthetitek, hogy eltartson az egész vacsora …" at bounding box center [708, 413] width 689 height 328
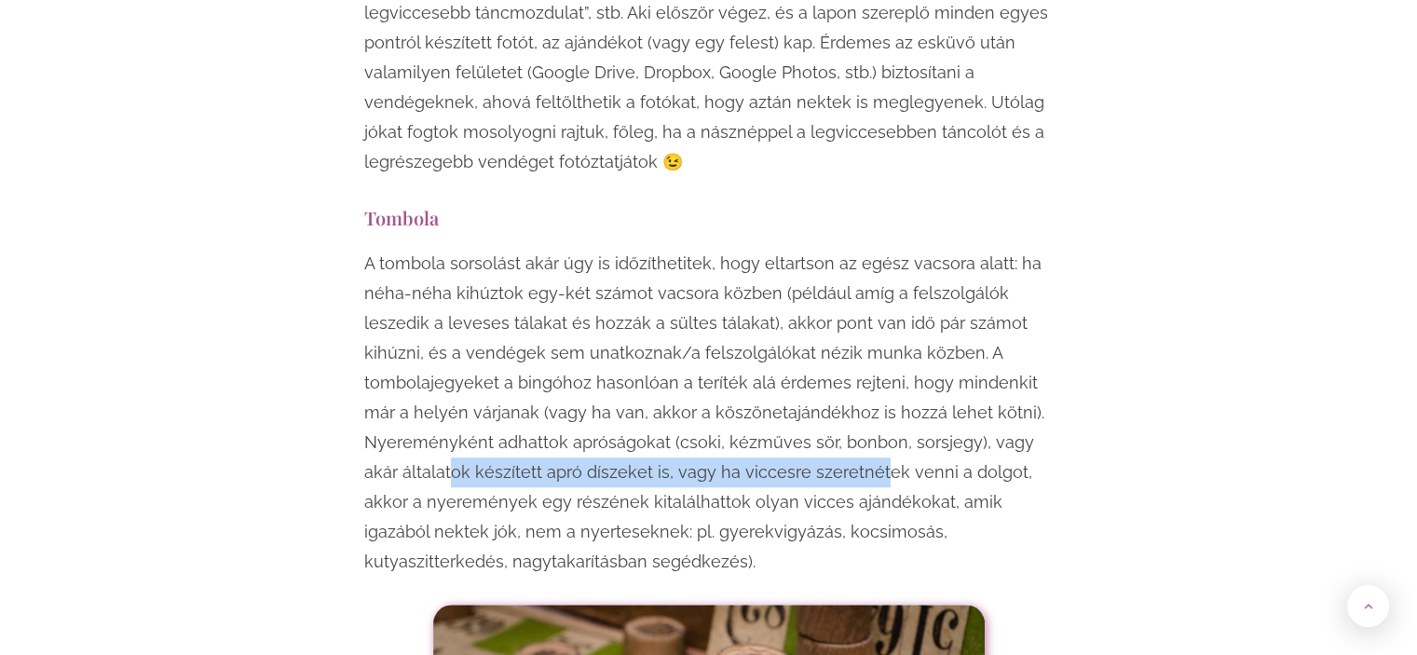
drag, startPoint x: 440, startPoint y: 296, endPoint x: 839, endPoint y: 296, distance: 399.7
click at [839, 296] on p "A tombola sorsolást akár úgy is időzíthetitek, hogy eltartson az egész vacsora …" at bounding box center [708, 413] width 689 height 328
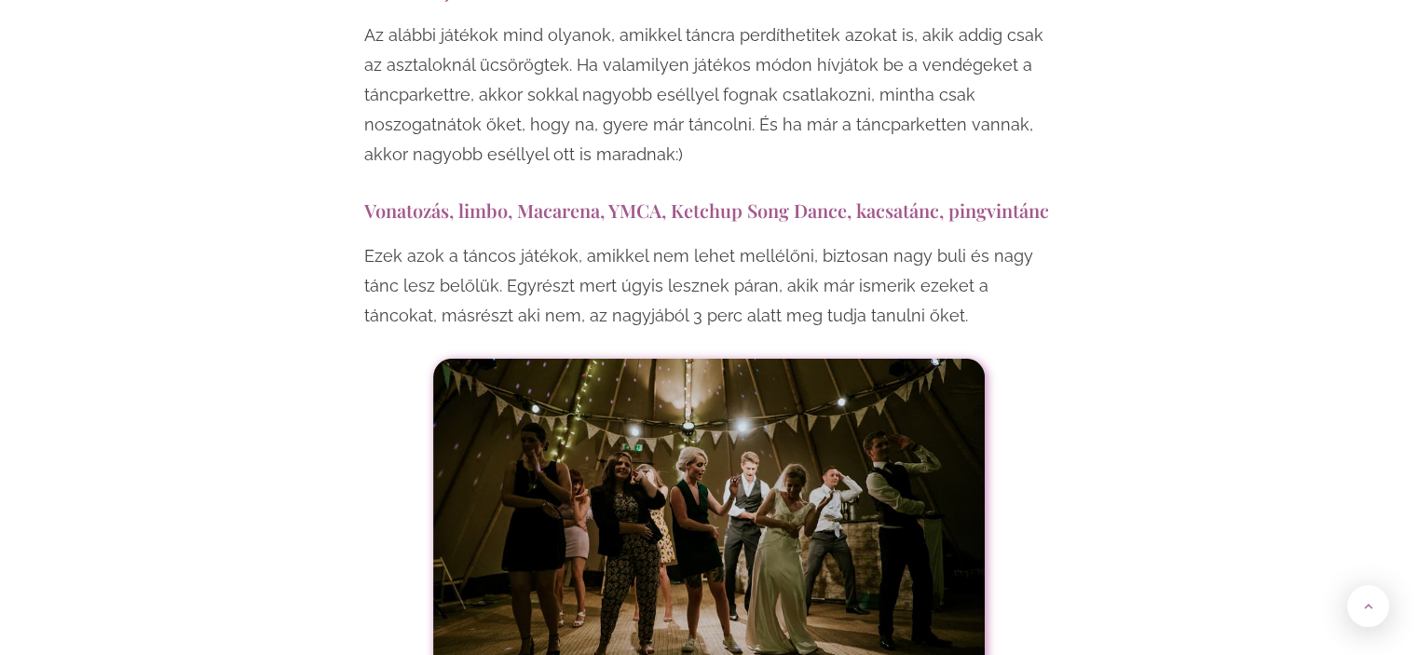
scroll to position [11924, 0]
